Goal: Information Seeking & Learning: Learn about a topic

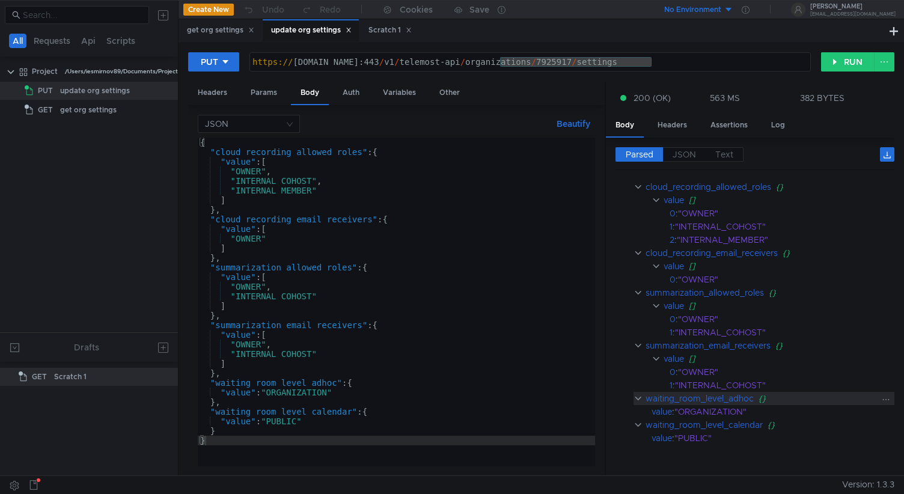
click at [706, 399] on div "waiting_room_level_adhoc" at bounding box center [700, 398] width 108 height 13
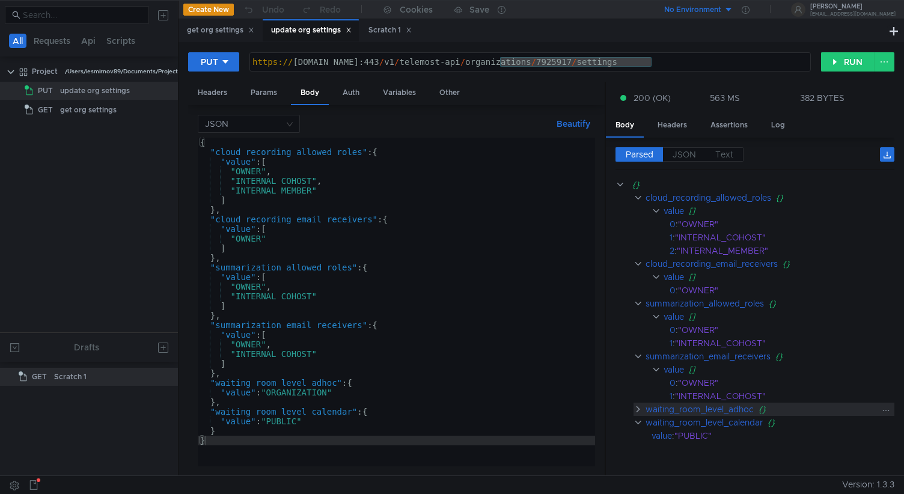
click at [706, 399] on div ""INTERNAL_COHOST"" at bounding box center [776, 396] width 203 height 13
click at [688, 411] on div "waiting_room_level_adhoc" at bounding box center [700, 409] width 108 height 13
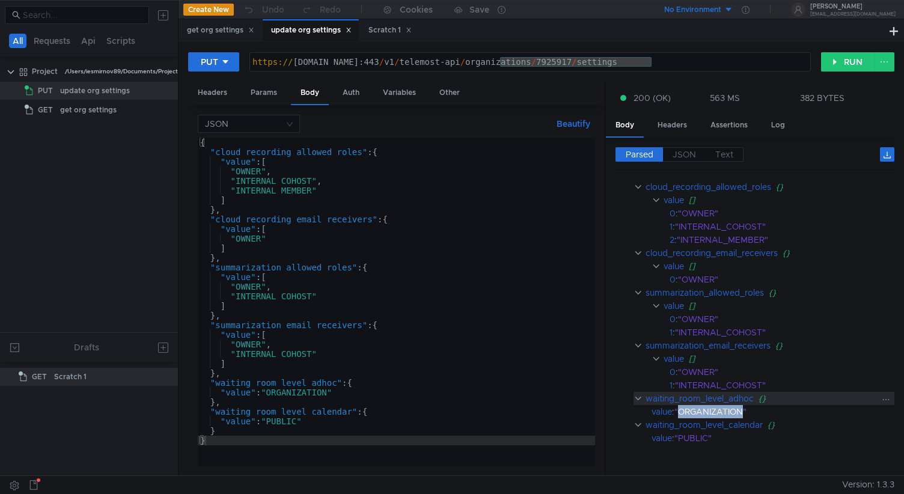
click at [688, 411] on div ""ORGANIZATION"" at bounding box center [776, 411] width 205 height 13
click at [689, 400] on div "waiting_room_level_adhoc" at bounding box center [700, 398] width 108 height 13
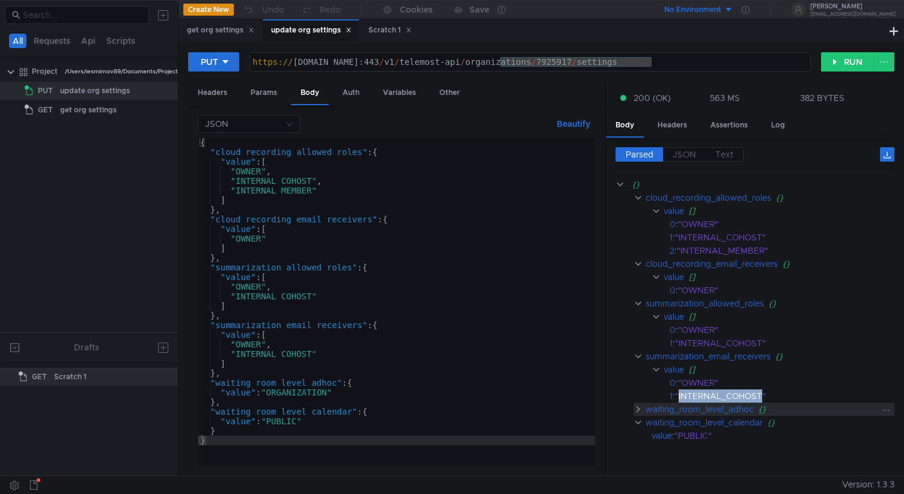
click at [689, 400] on div ""INTERNAL_COHOST"" at bounding box center [776, 396] width 203 height 13
drag, startPoint x: 647, startPoint y: 410, endPoint x: 753, endPoint y: 409, distance: 106.4
click at [753, 409] on div "waiting_room_level_adhoc" at bounding box center [700, 409] width 108 height 13
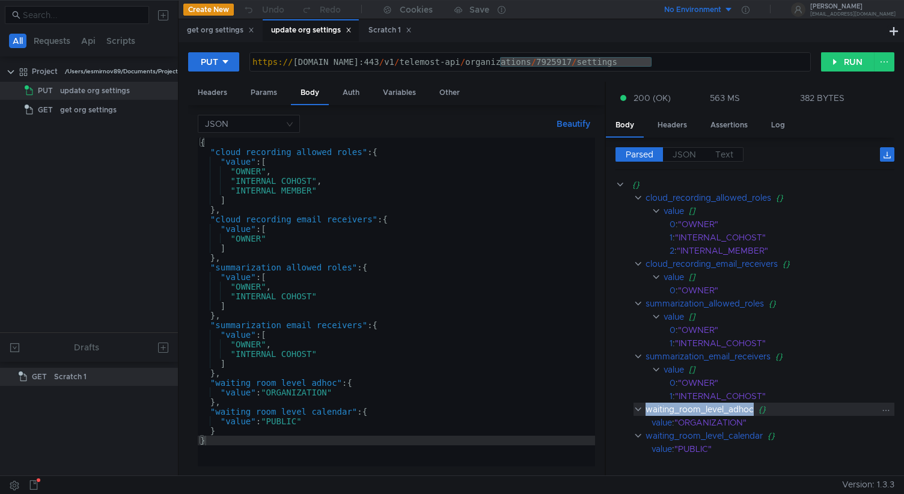
scroll to position [13, 0]
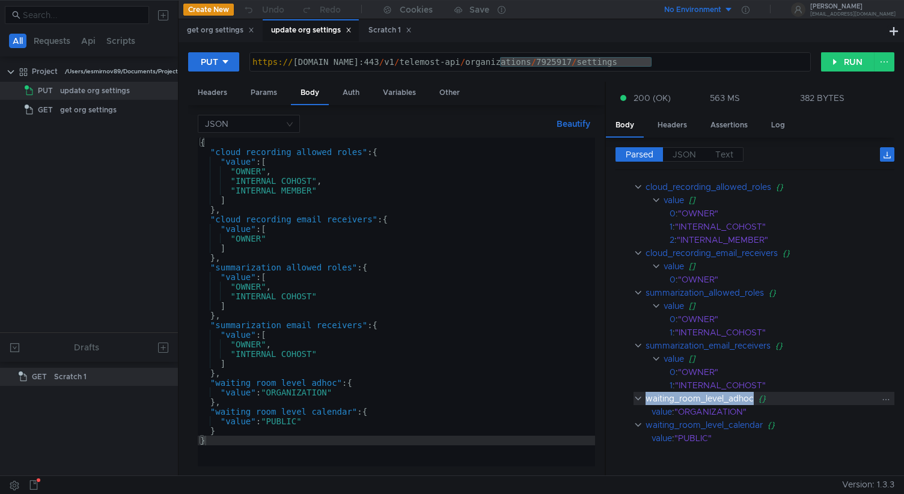
copy div "waiting_room_level_adhoc"
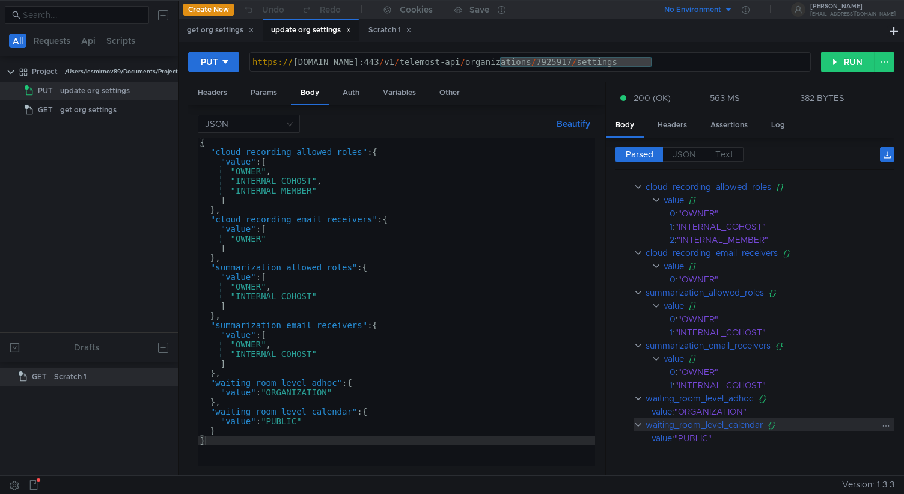
click at [733, 425] on div "waiting_room_level_calendar" at bounding box center [704, 424] width 117 height 13
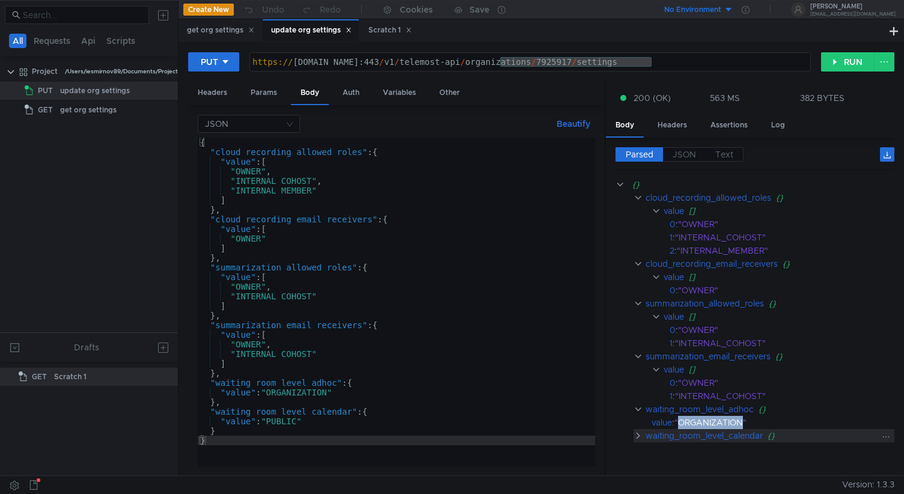
click at [733, 425] on div ""ORGANIZATION"" at bounding box center [776, 422] width 205 height 13
click at [723, 435] on div "waiting_room_level_calendar" at bounding box center [704, 435] width 117 height 13
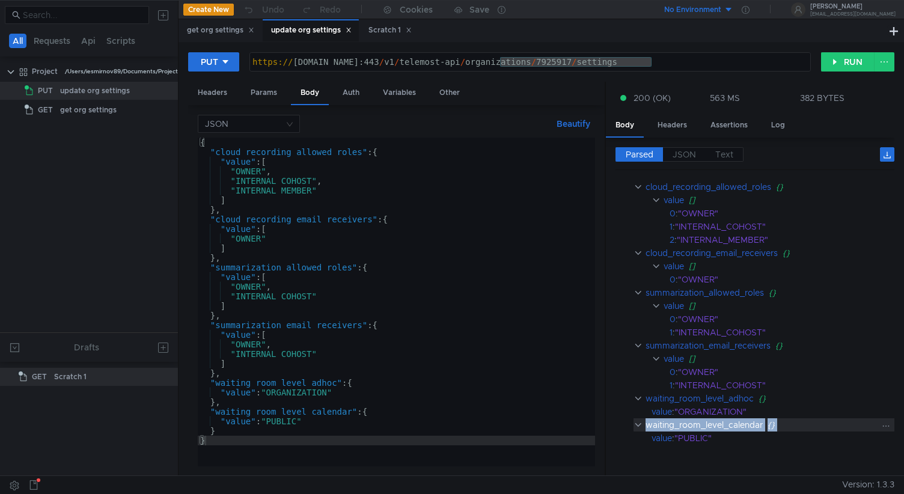
click at [646, 424] on div "waiting_room_level_calendar {}" at bounding box center [764, 424] width 261 height 13
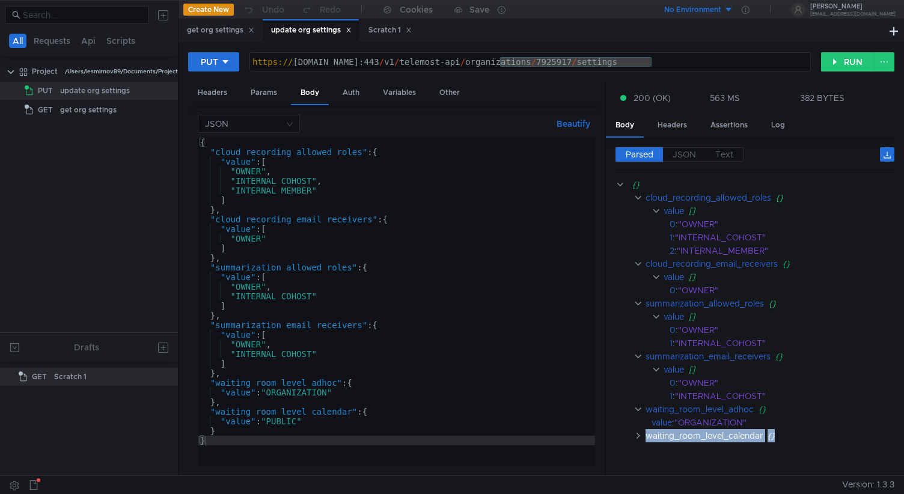
scroll to position [2, 0]
copy div "waiting_room_level_calendar {}"
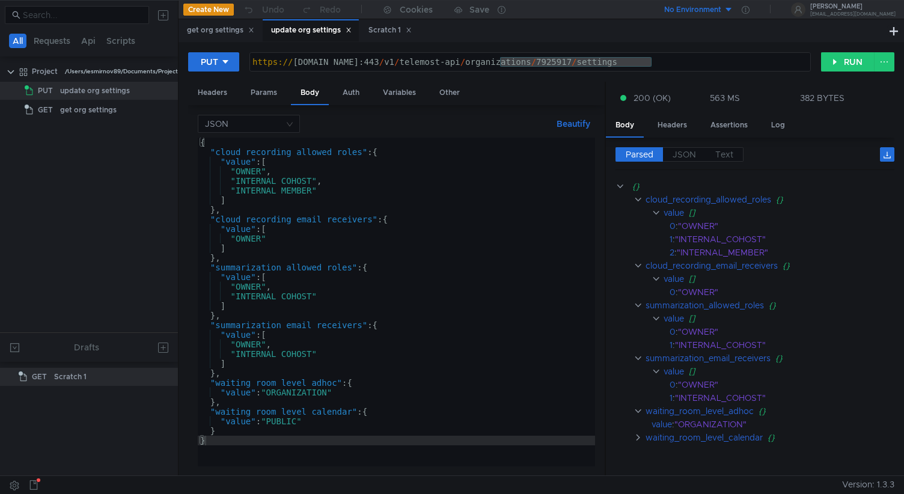
scroll to position [2, 0]
